Goal: Information Seeking & Learning: Check status

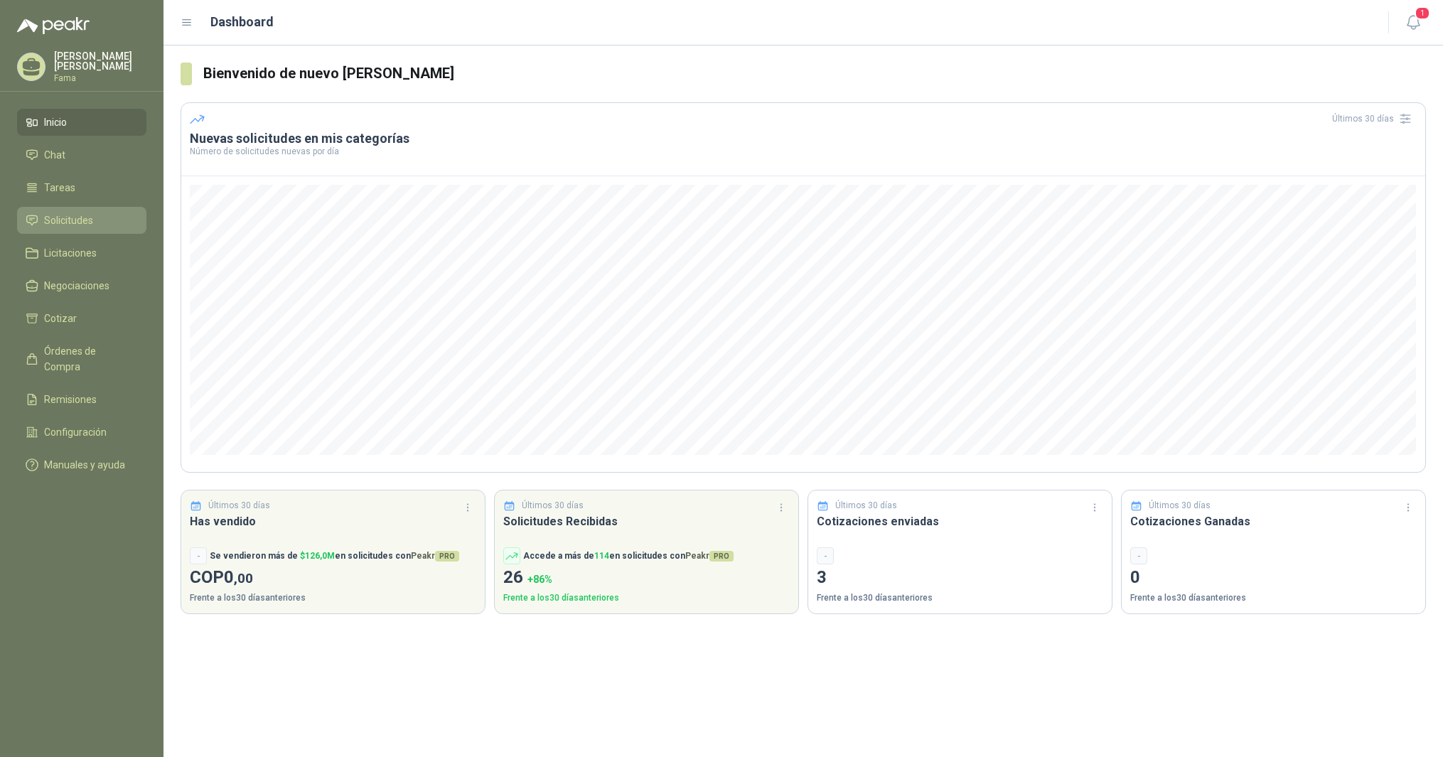
click at [70, 222] on span "Solicitudes" at bounding box center [68, 221] width 49 height 16
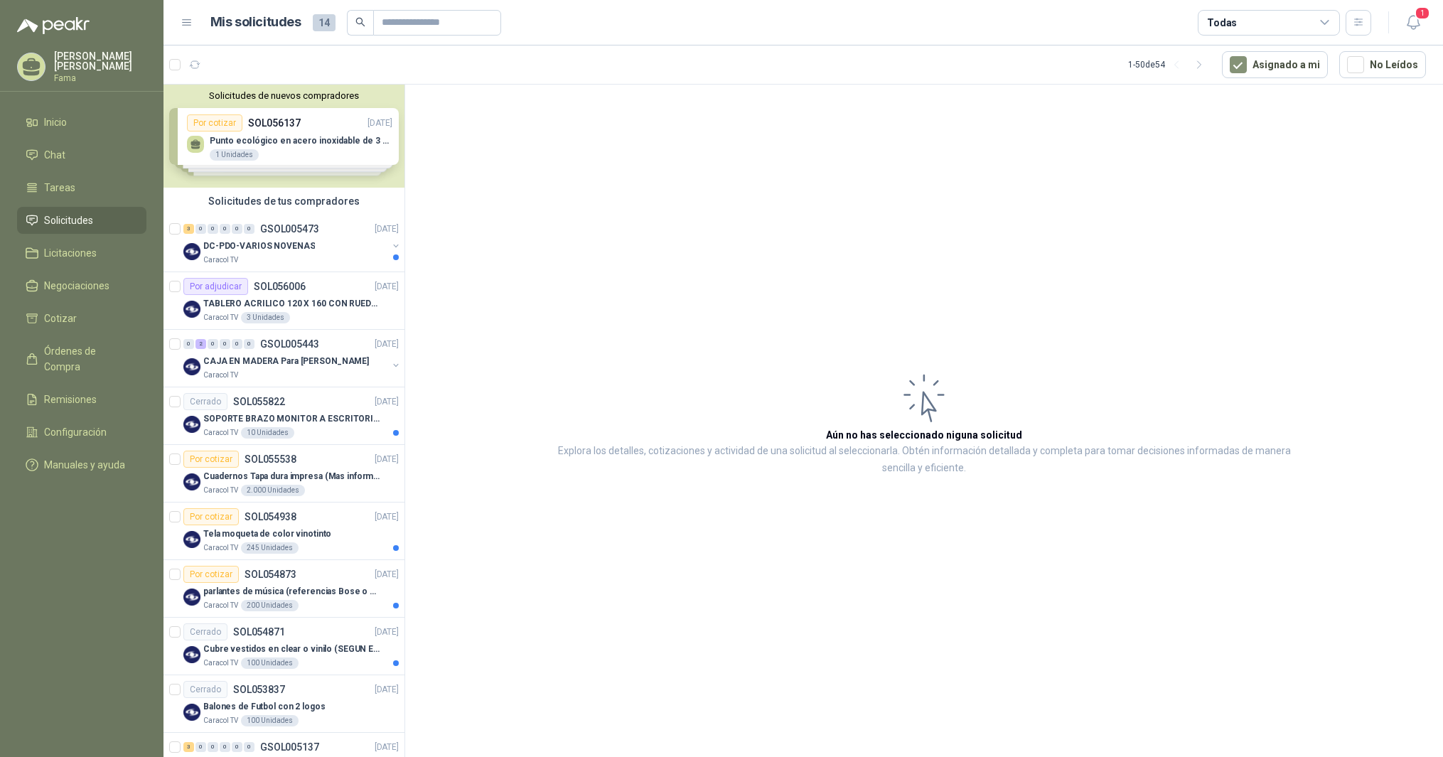
click at [246, 138] on div "Solicitudes de nuevos compradores Por cotizar SOL056137 [DATE] Punto ecológico …" at bounding box center [284, 136] width 241 height 103
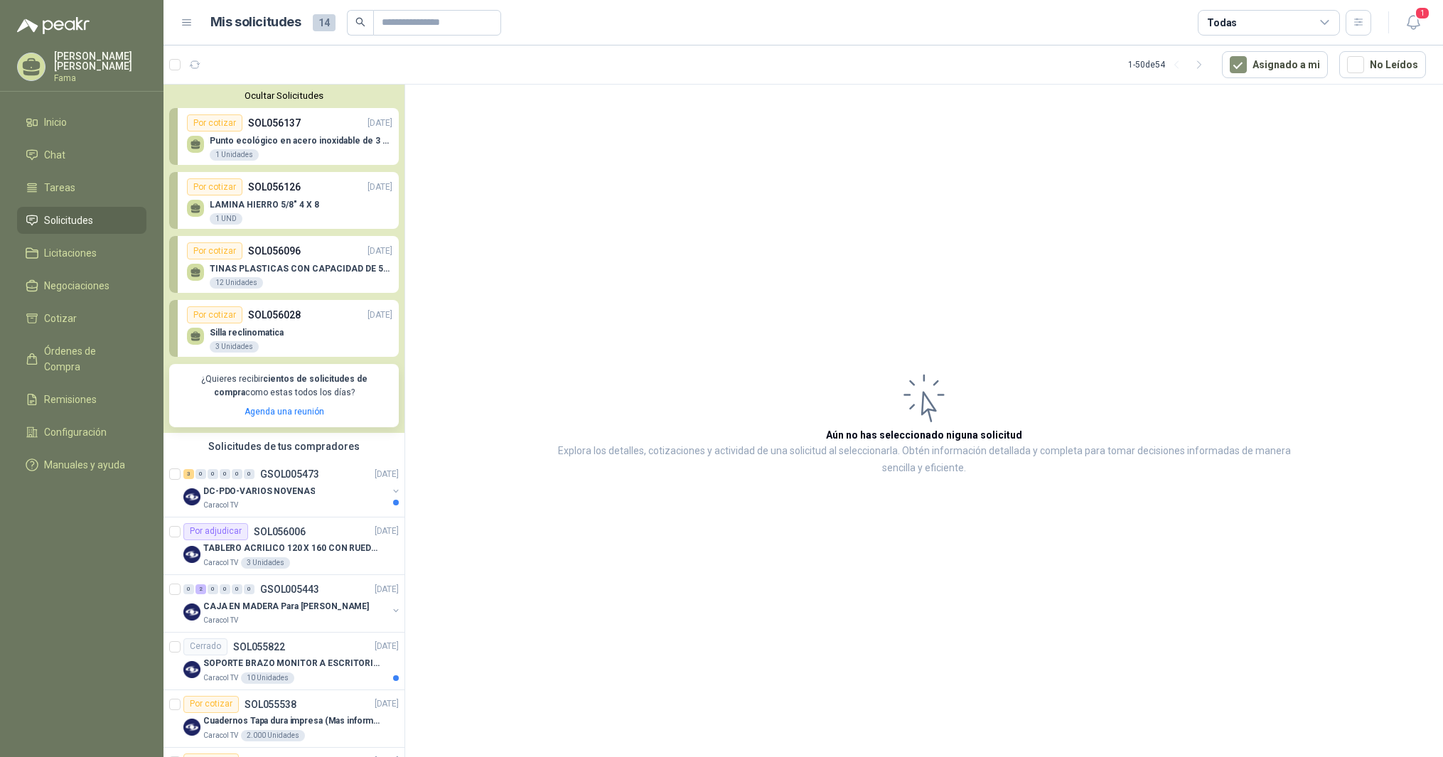
click at [257, 143] on p "Punto ecológico en acero inoxidable de 3 puestos, con capacidad para 121L cada …" at bounding box center [301, 141] width 183 height 10
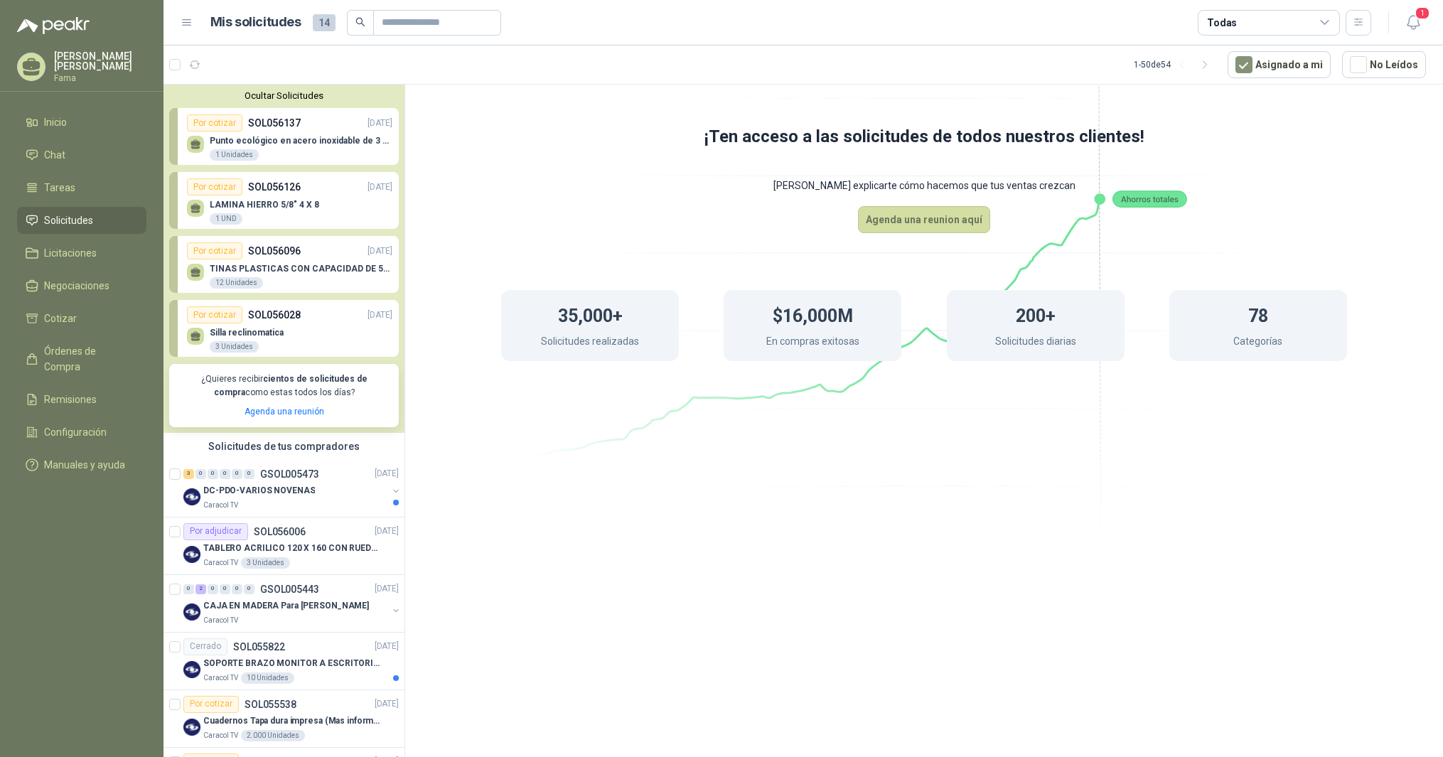
click at [240, 157] on div "1 Unidades" at bounding box center [234, 154] width 49 height 11
click at [220, 124] on div "Por cotizar" at bounding box center [214, 122] width 55 height 17
click at [257, 124] on p "SOL056137" at bounding box center [274, 123] width 53 height 16
click at [378, 143] on p "Punto ecológico en acero inoxidable de 3 puestos, con capacidad para 121L cada …" at bounding box center [301, 141] width 183 height 10
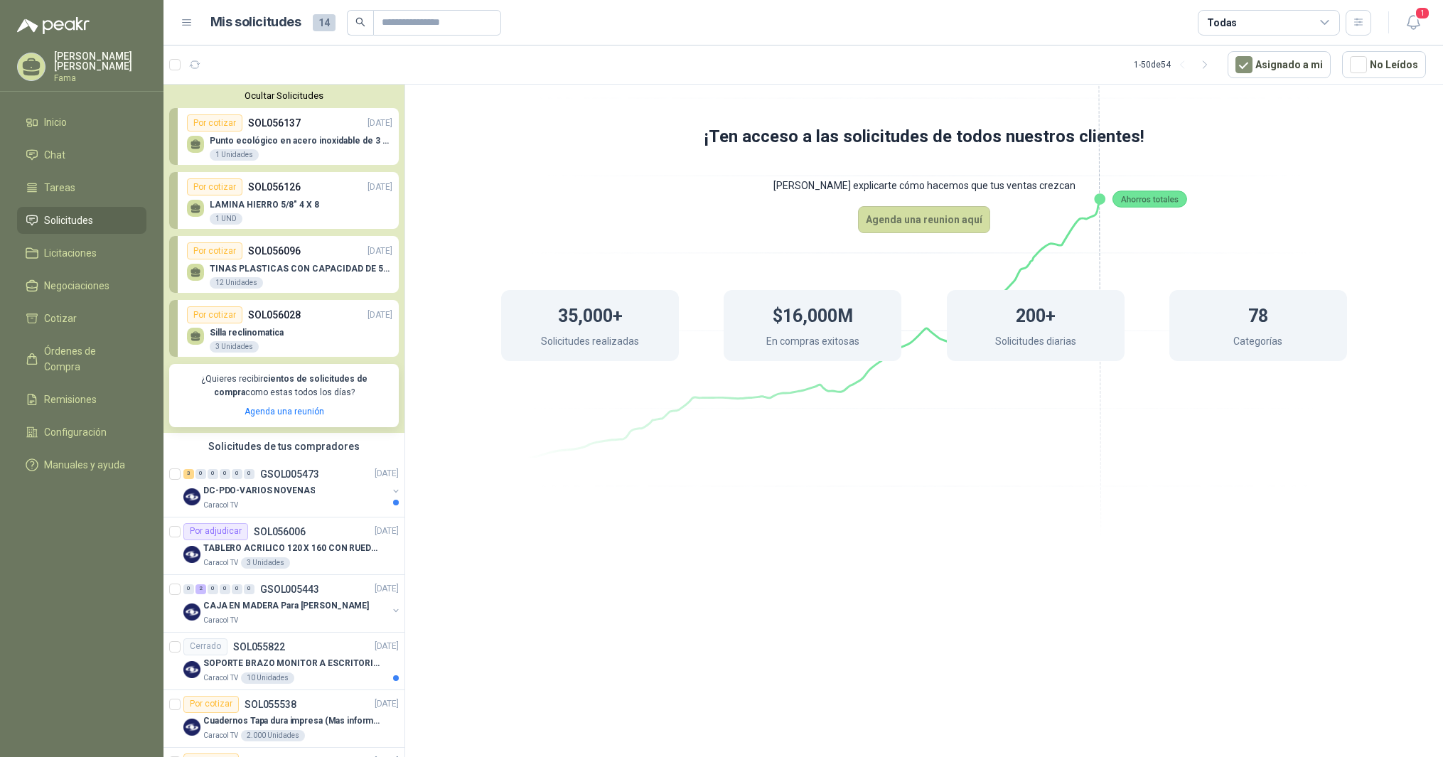
click at [272, 267] on p "TINAS PLASTICAS CON CAPACIDAD DE 50 KG" at bounding box center [301, 269] width 183 height 10
click at [228, 284] on div "12 Unidades" at bounding box center [236, 282] width 53 height 11
click at [192, 270] on icon at bounding box center [196, 273] width 12 height 12
click at [277, 124] on p "SOL056137" at bounding box center [274, 123] width 53 height 16
click at [218, 121] on div "Por cotizar" at bounding box center [214, 122] width 55 height 17
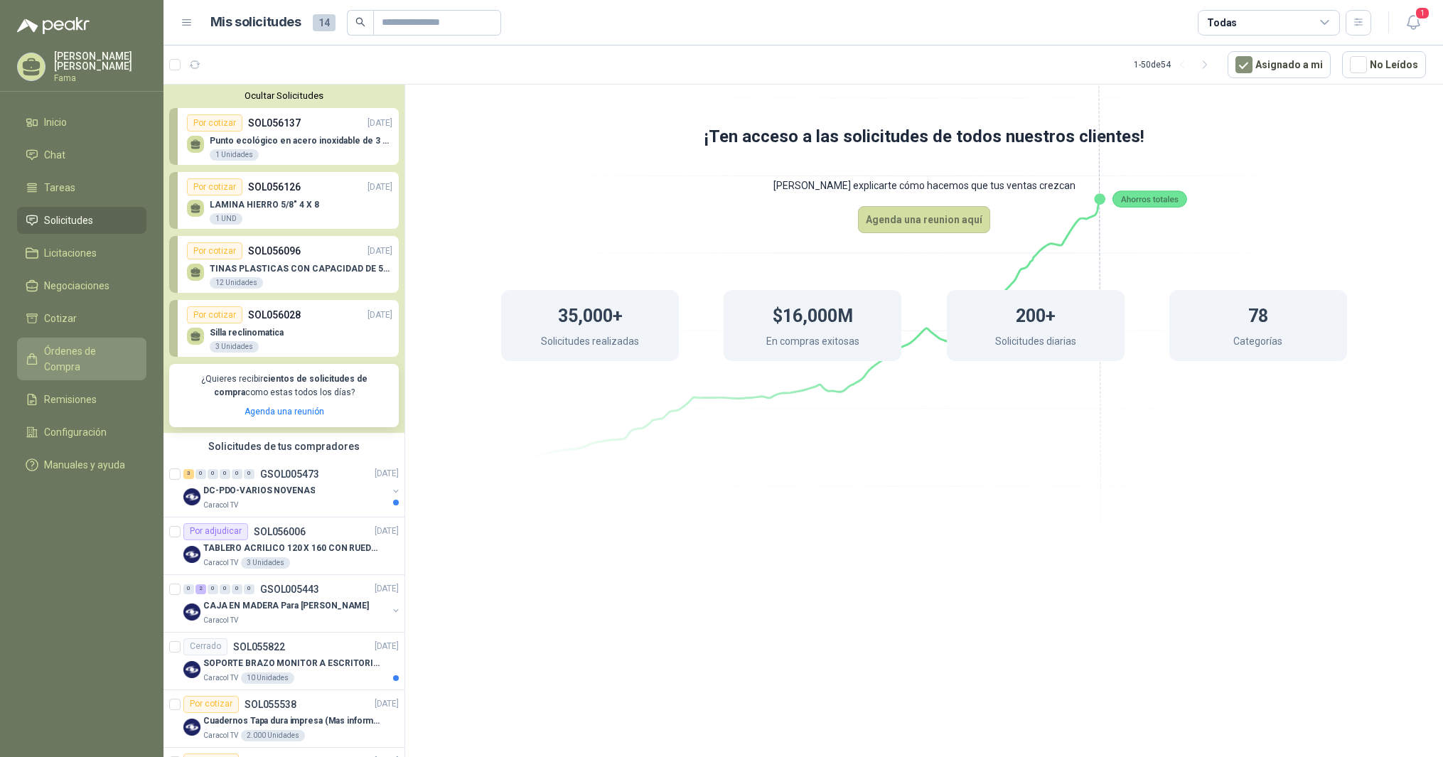
click at [74, 351] on span "Órdenes de Compra" at bounding box center [88, 358] width 89 height 31
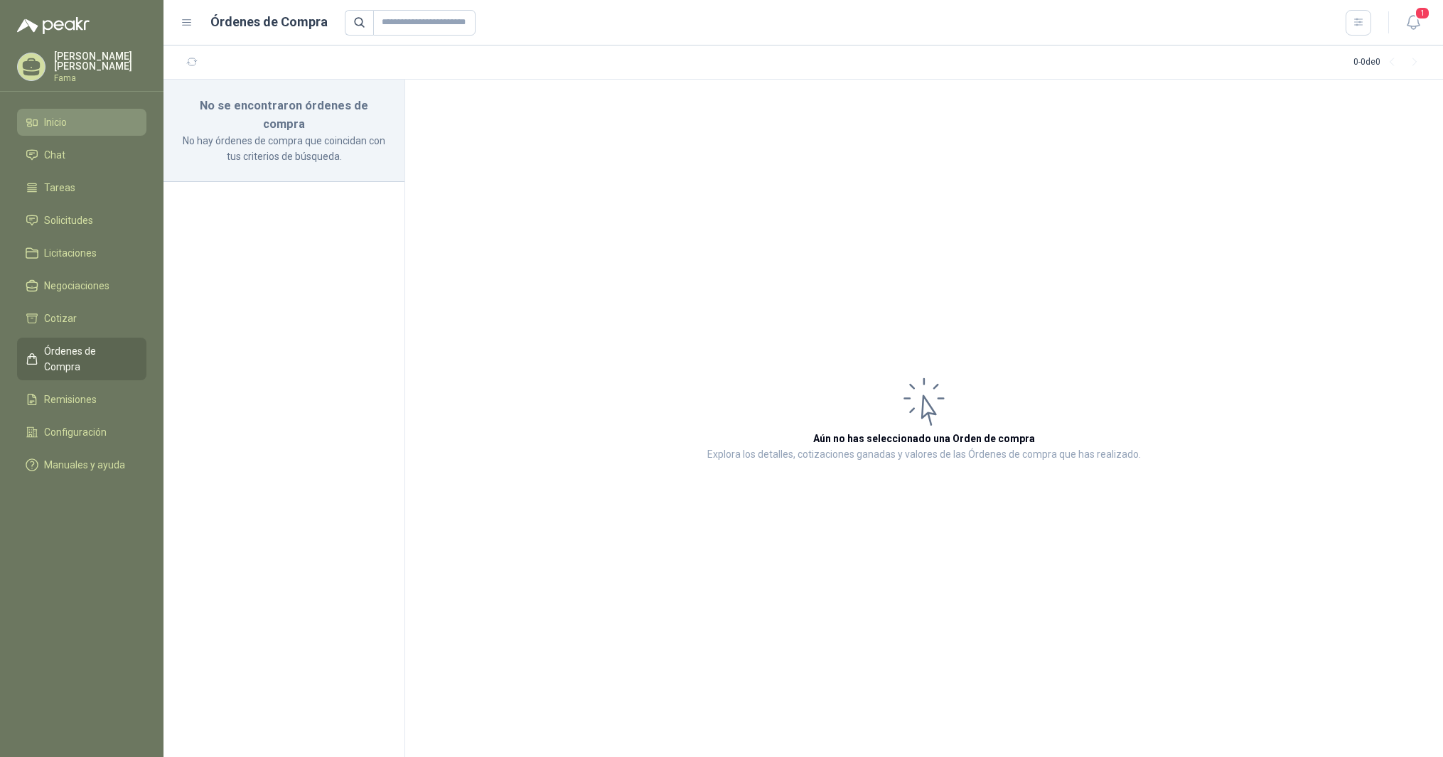
click at [73, 125] on li "Inicio" at bounding box center [82, 122] width 112 height 16
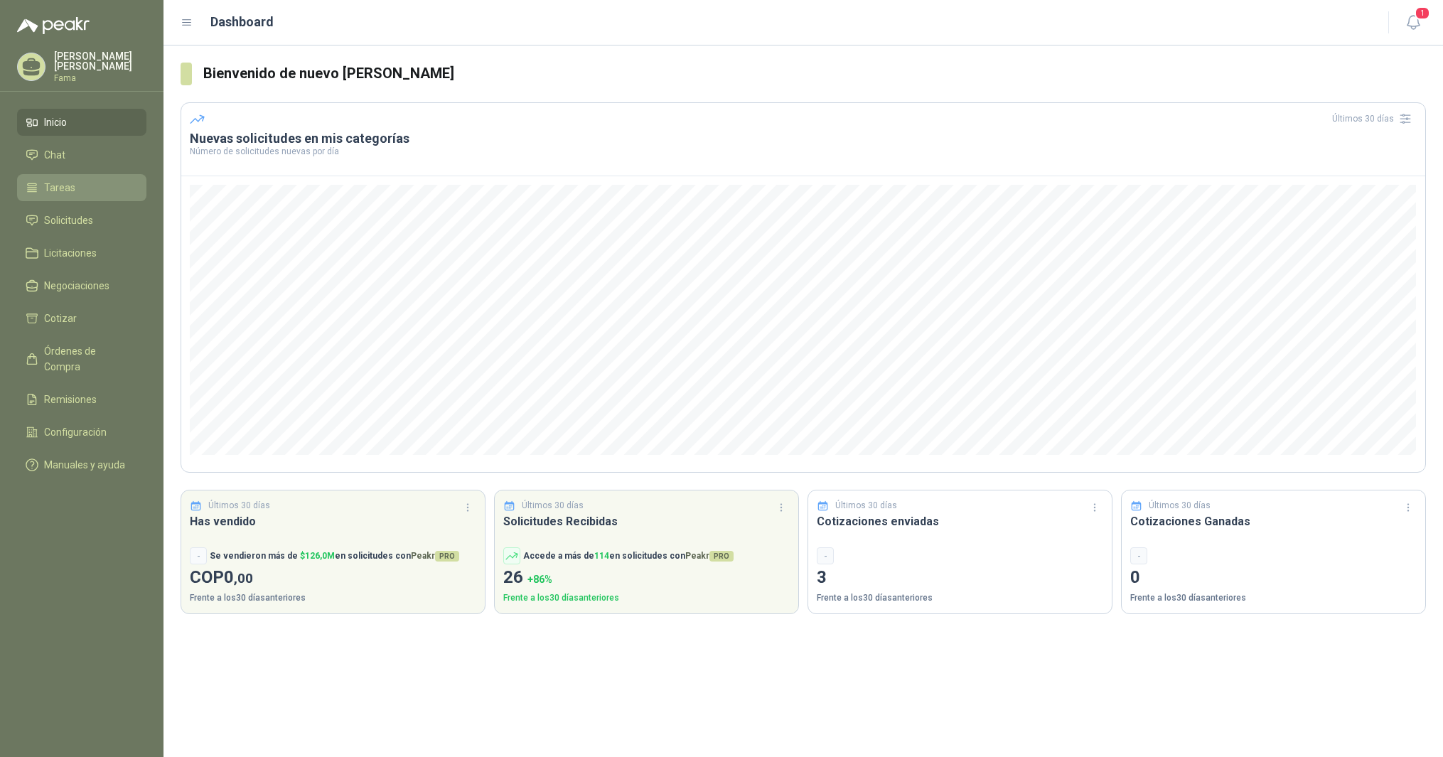
click at [69, 188] on span "Tareas" at bounding box center [59, 188] width 31 height 16
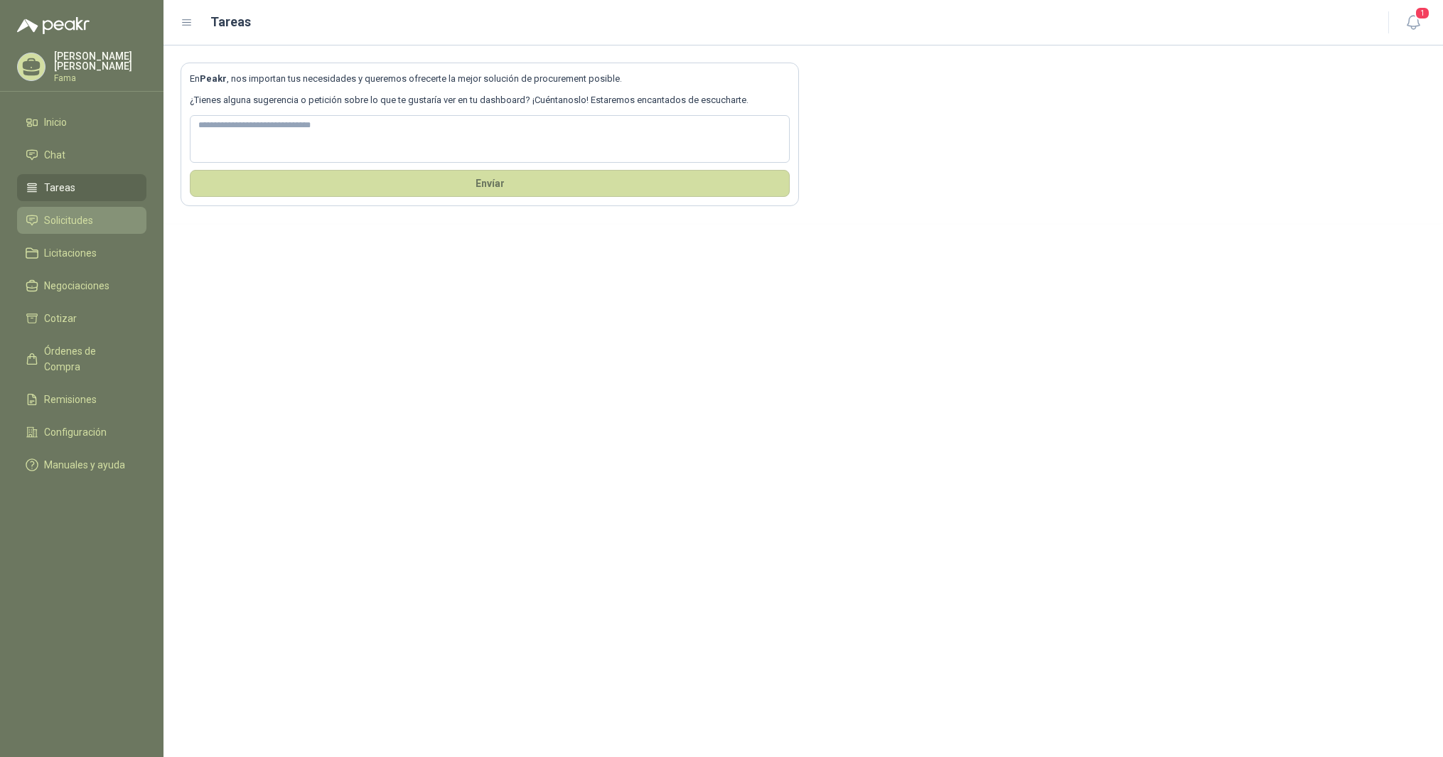
click at [59, 222] on span "Solicitudes" at bounding box center [68, 221] width 49 height 16
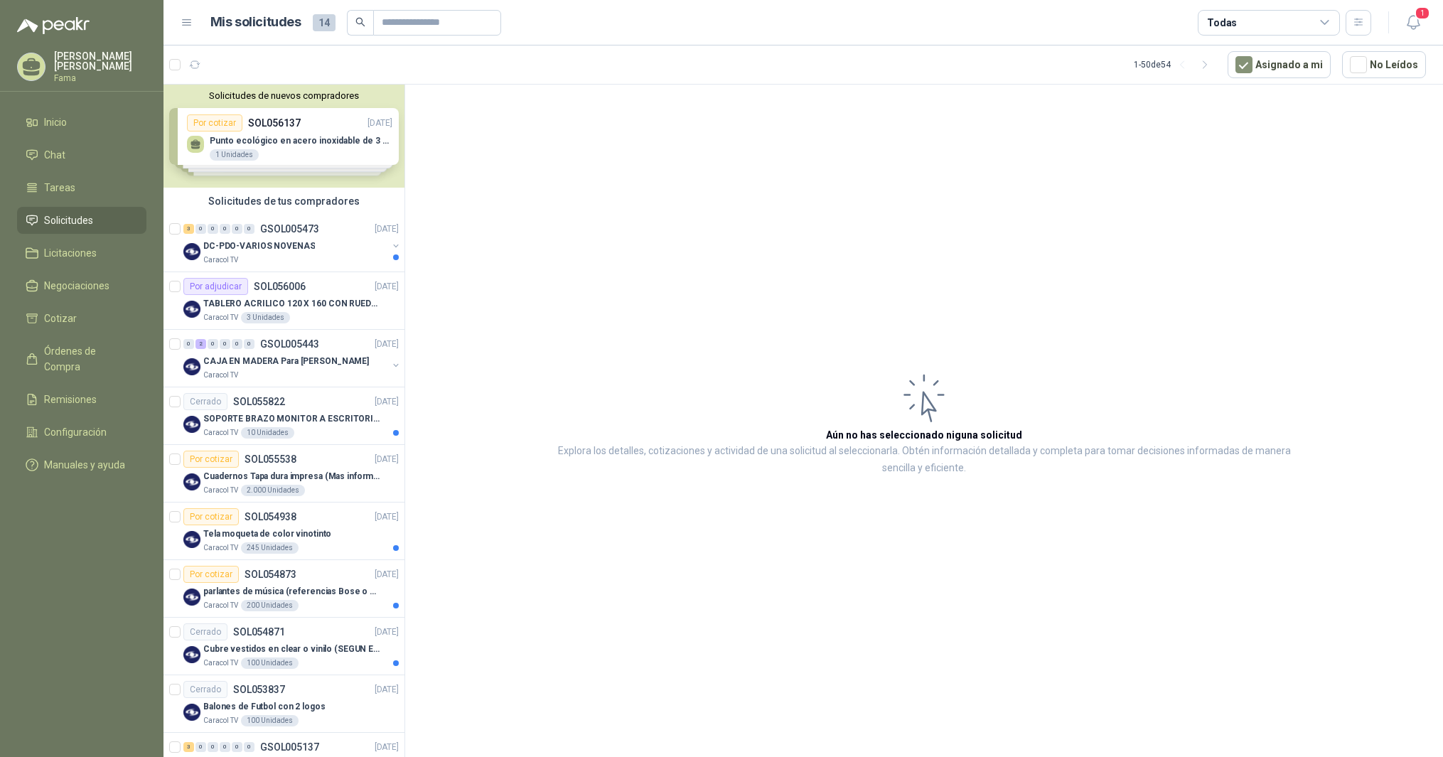
click at [206, 124] on div "Solicitudes de nuevos compradores Por cotizar SOL056137 [DATE] Punto ecológico …" at bounding box center [284, 136] width 241 height 103
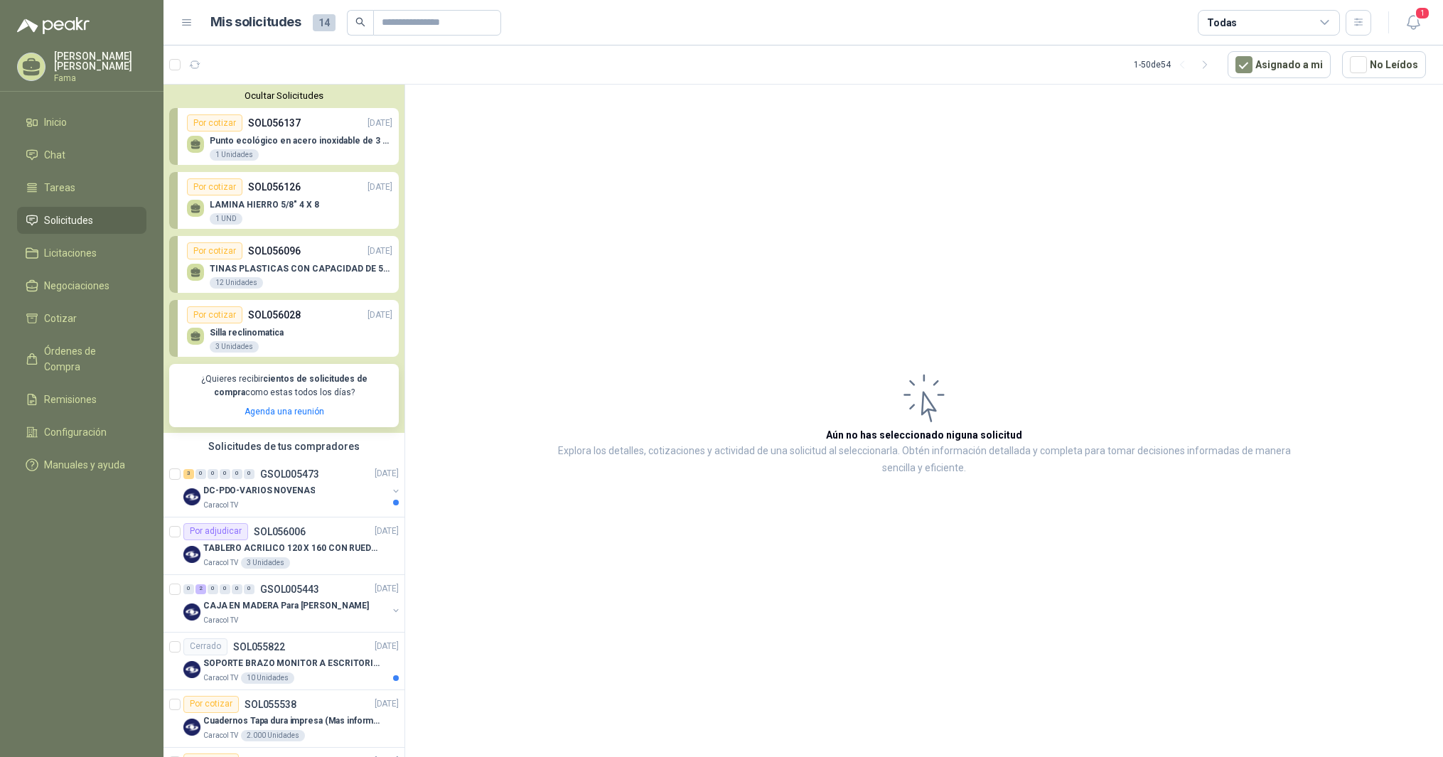
drag, startPoint x: 200, startPoint y: 146, endPoint x: 267, endPoint y: 132, distance: 68.9
click at [267, 132] on div "Punto ecológico en acero inoxidable de 3 puestos, con capacidad para 121L cada …" at bounding box center [289, 147] width 205 height 30
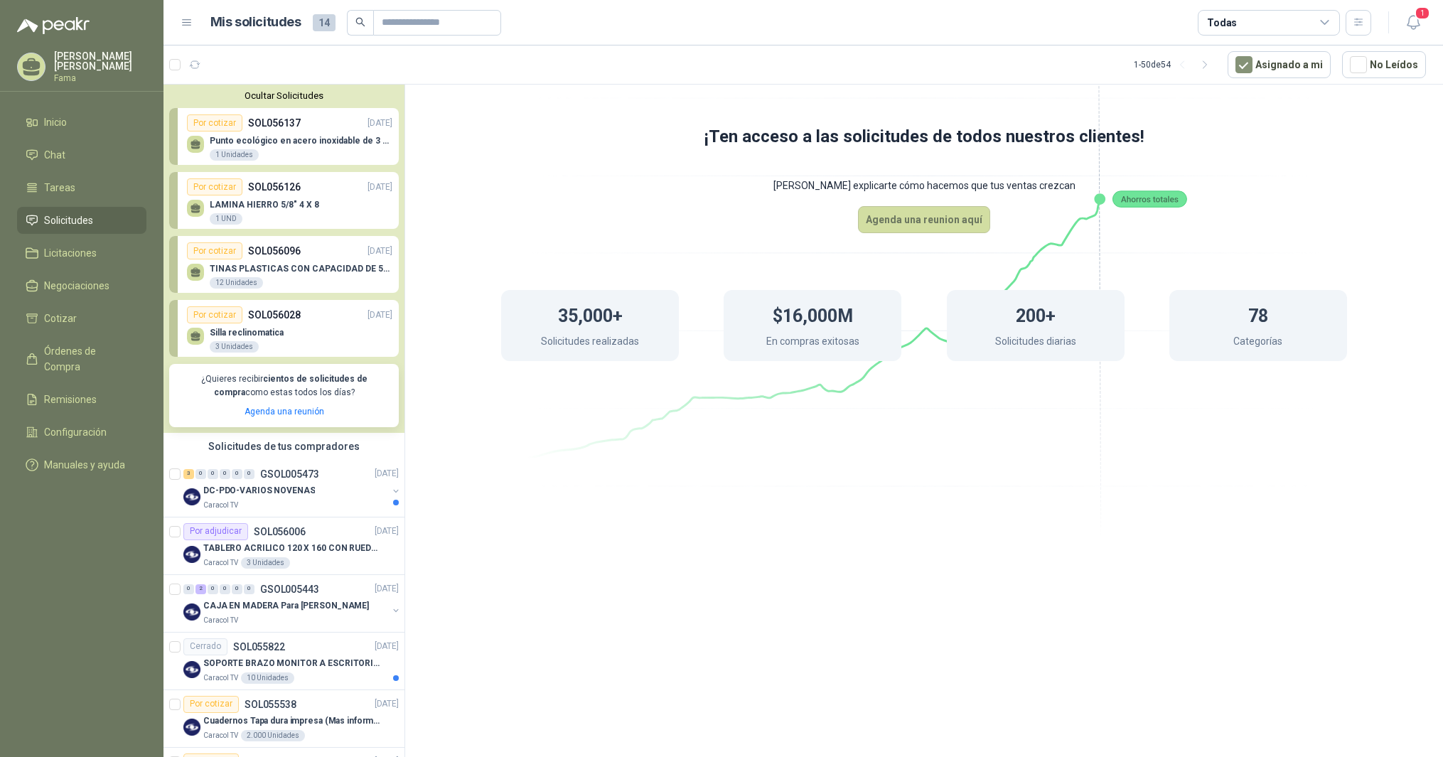
click at [267, 132] on div "Punto ecológico en acero inoxidable de 3 puestos, con capacidad para 121L cada …" at bounding box center [289, 147] width 205 height 30
click at [257, 139] on p "Punto ecológico en acero inoxidable de 3 puestos, con capacidad para 121L cada …" at bounding box center [301, 141] width 183 height 10
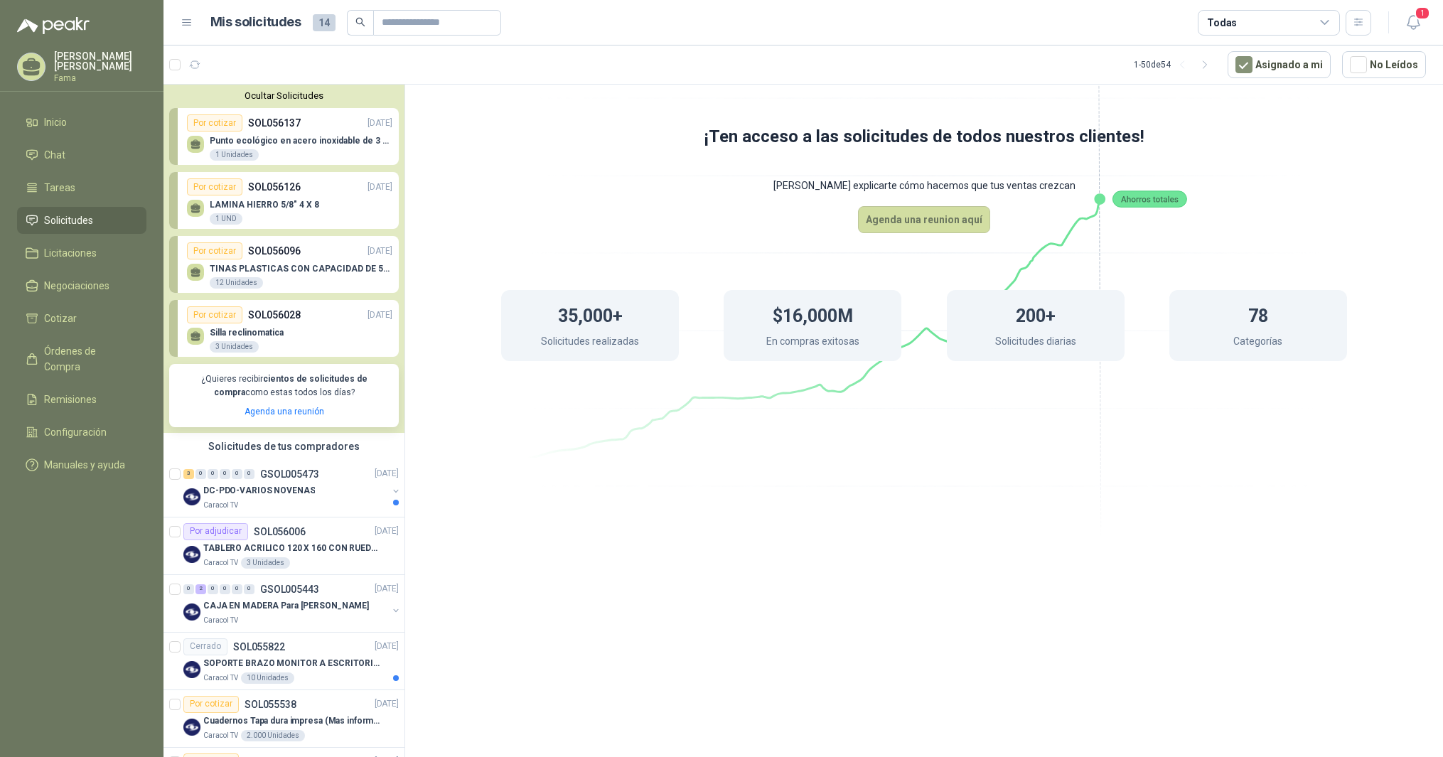
click at [236, 155] on div "1 Unidades" at bounding box center [234, 154] width 49 height 11
click at [255, 266] on p "TINAS PLASTICAS CON CAPACIDAD DE 50 KG" at bounding box center [301, 269] width 183 height 10
